Goal: Task Accomplishment & Management: Complete application form

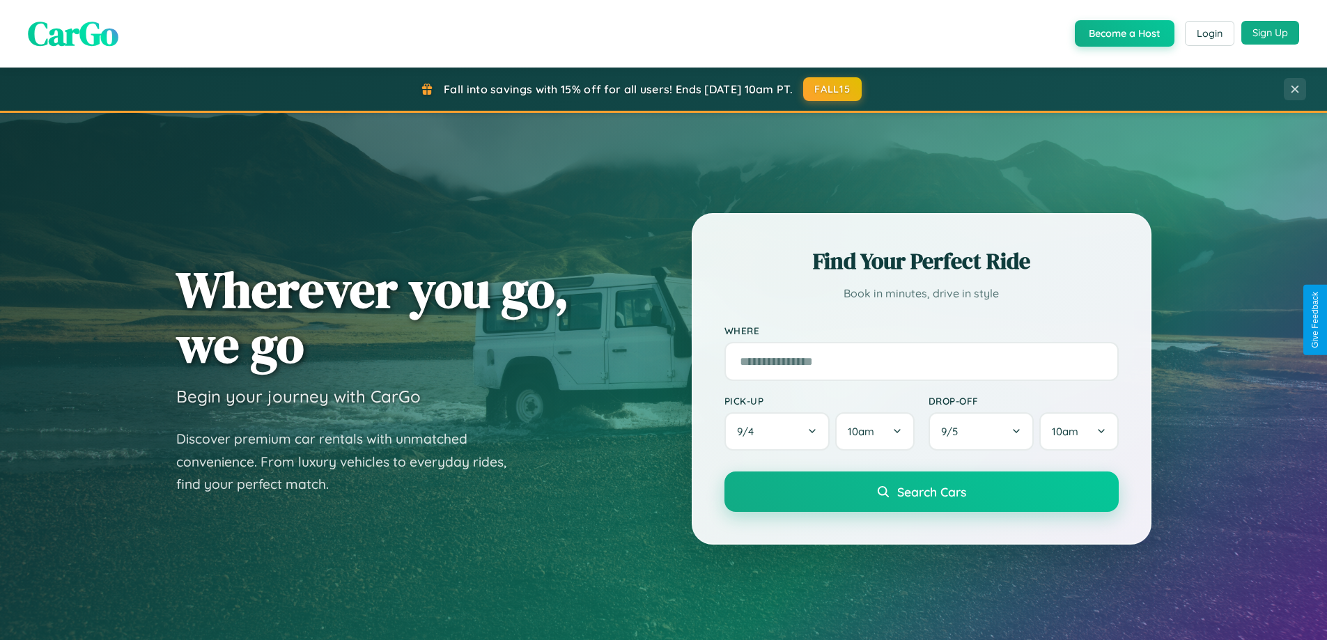
click at [1269, 33] on button "Sign Up" at bounding box center [1270, 33] width 58 height 24
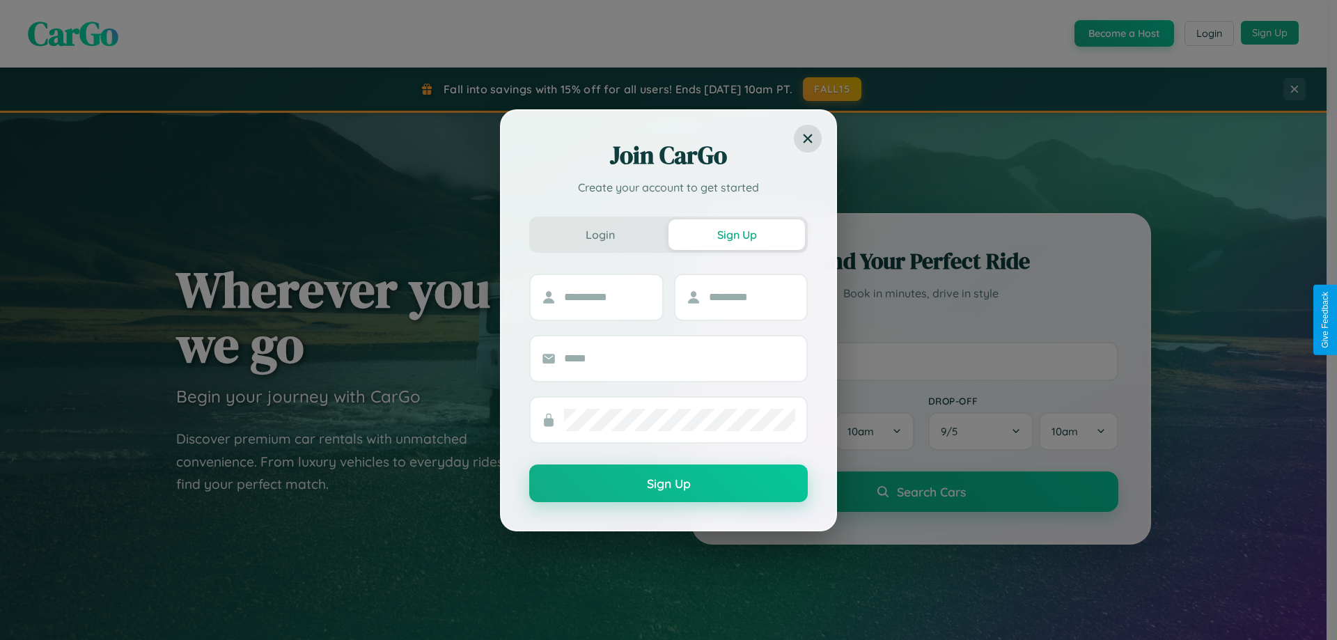
scroll to position [600, 0]
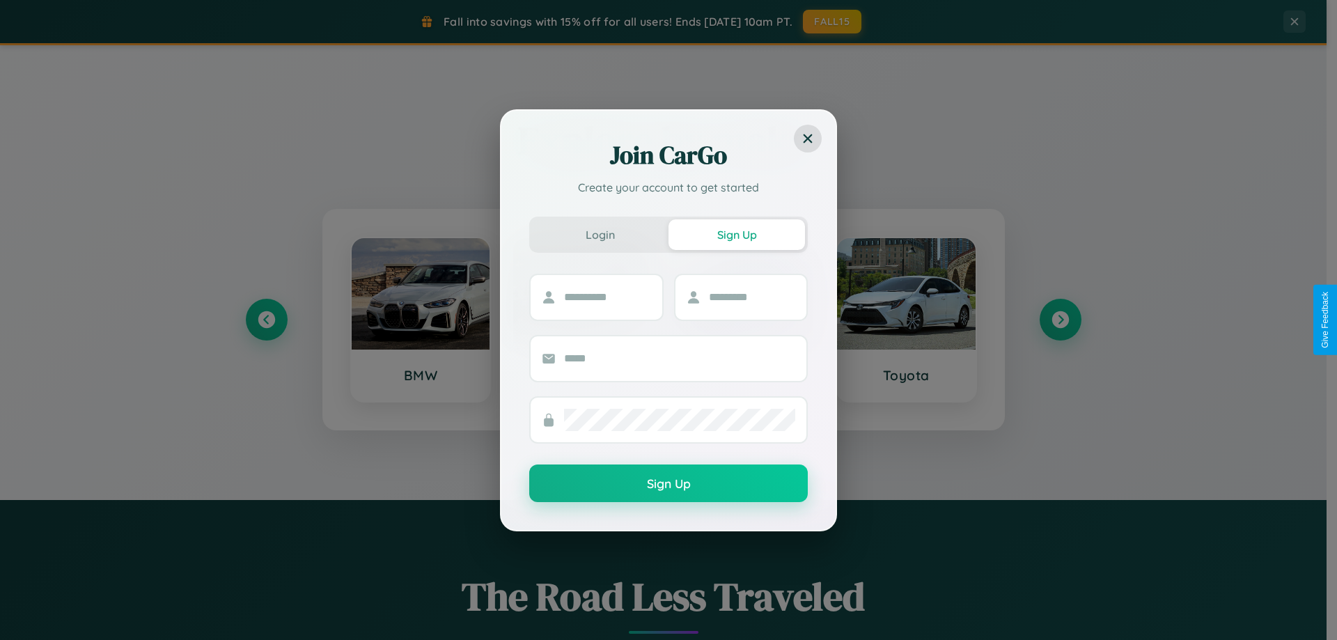
click at [1060, 320] on div "Join CarGo Create your account to get started Login Sign Up Sign Up" at bounding box center [668, 320] width 1337 height 640
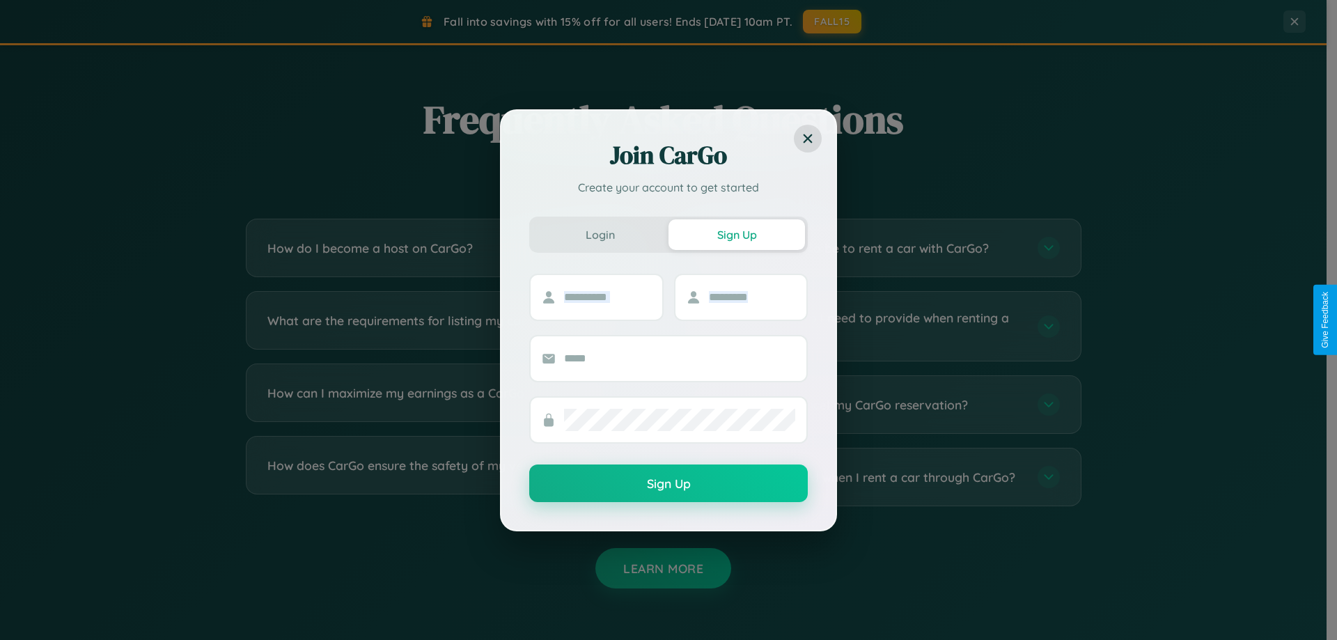
scroll to position [2679, 0]
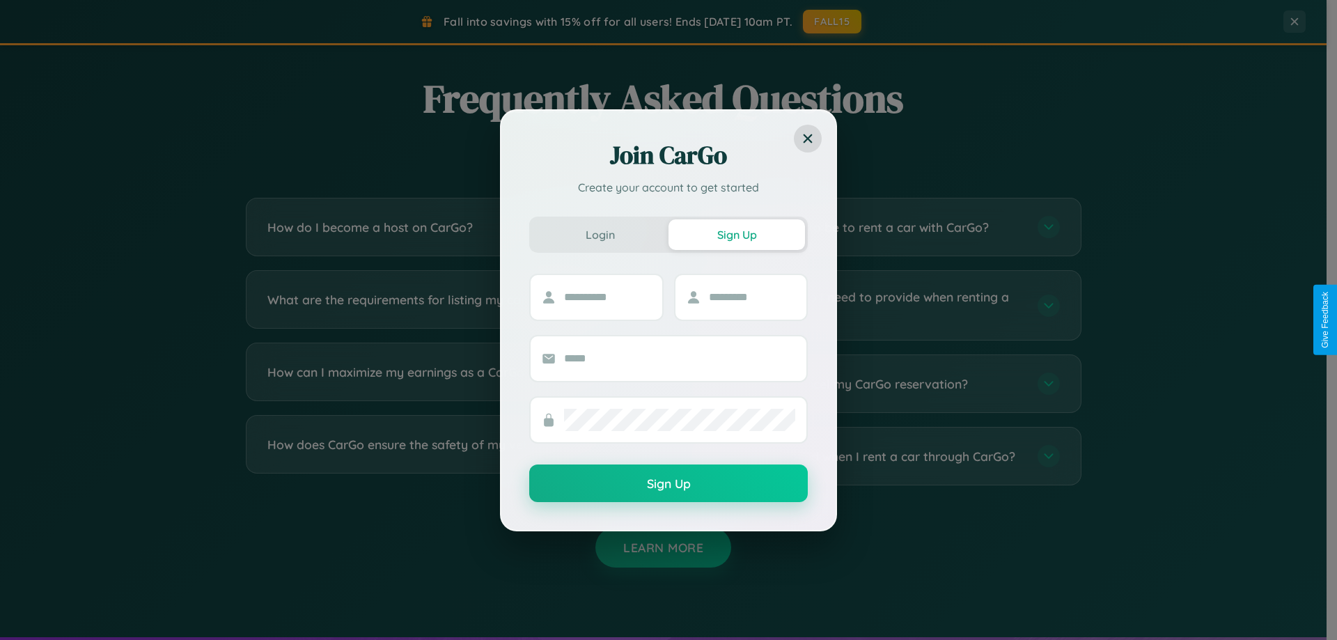
click at [447, 456] on div "Join CarGo Create your account to get started Login Sign Up Sign Up" at bounding box center [668, 320] width 1337 height 640
click at [879, 456] on div "Join CarGo Create your account to get started Login Sign Up Sign Up" at bounding box center [668, 320] width 1337 height 640
click at [879, 227] on div "Join CarGo Create your account to get started Login Sign Up Sign Up" at bounding box center [668, 320] width 1337 height 640
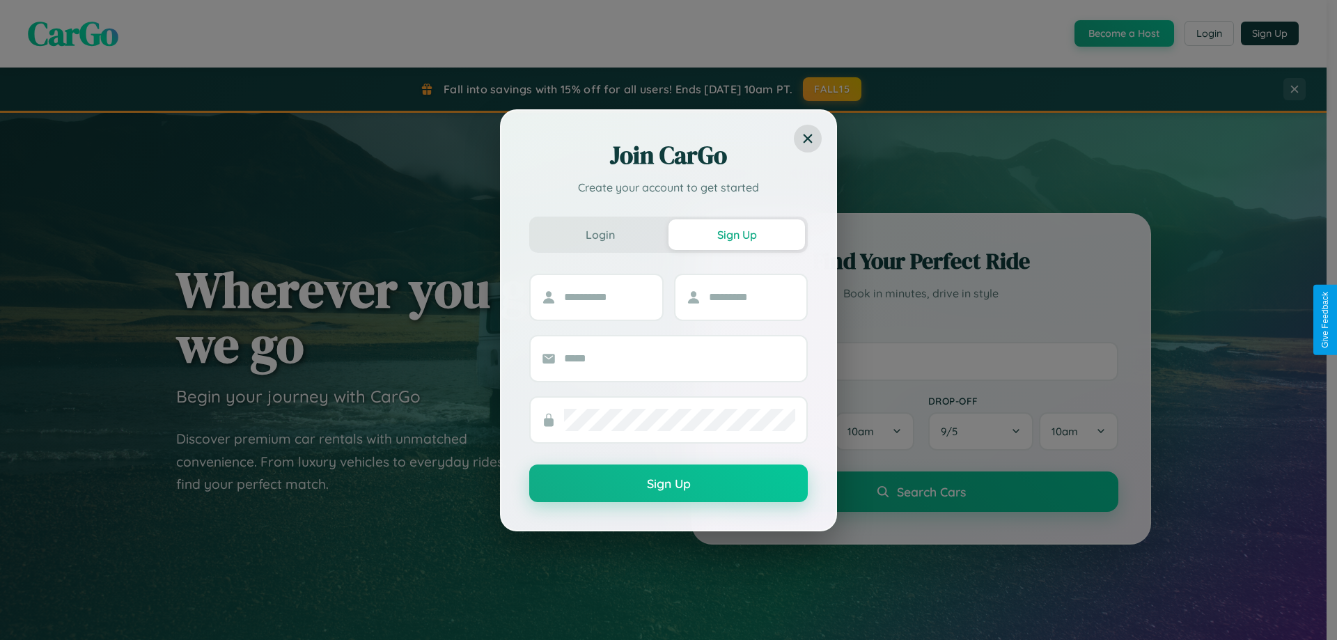
click at [1122, 33] on div "Join CarGo Create your account to get started Login Sign Up Sign Up" at bounding box center [668, 320] width 1337 height 640
click at [737, 234] on button "Sign Up" at bounding box center [736, 234] width 136 height 31
